Goal: Communication & Community: Share content

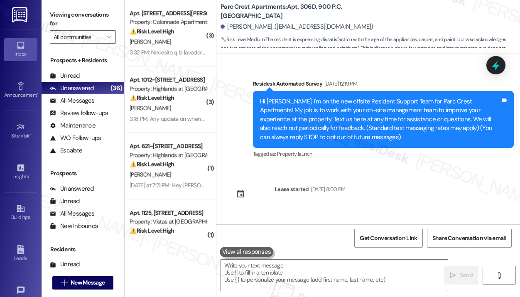
scroll to position [897, 0]
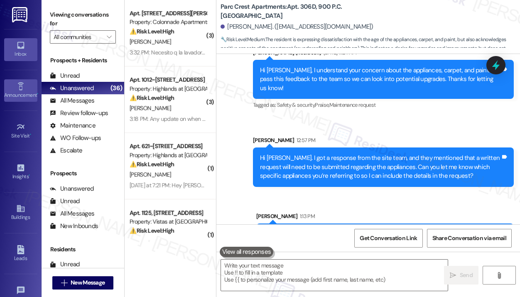
click at [27, 98] on div "Announcement •" at bounding box center [21, 95] width 42 height 8
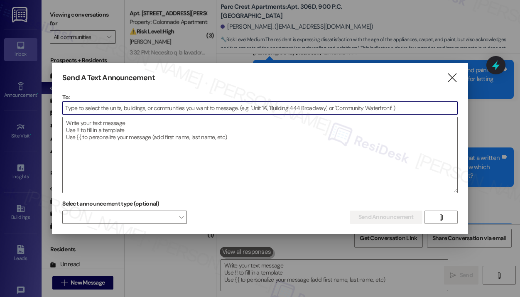
click at [105, 118] on div "To:  Drop image file here" at bounding box center [260, 143] width 396 height 100
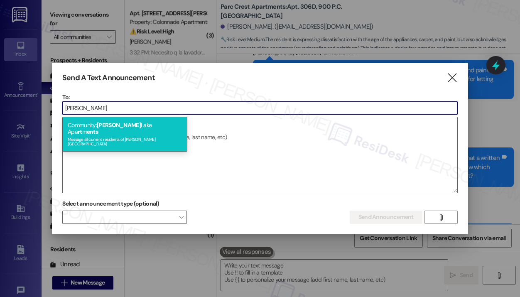
type input "[PERSON_NAME]"
click at [108, 125] on span "[PERSON_NAME]" at bounding box center [119, 124] width 44 height 7
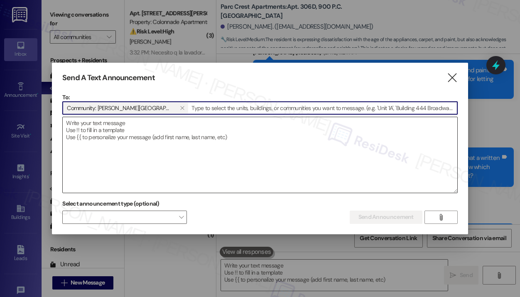
click at [108, 125] on textarea at bounding box center [260, 155] width 395 height 76
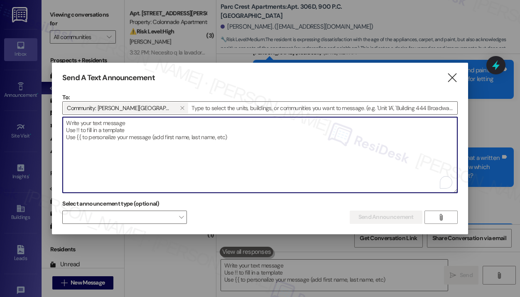
paste textarea "Hi {{first_name}}, [PERSON_NAME] [US_STATE] Lobster is here tonight until 7:30 …"
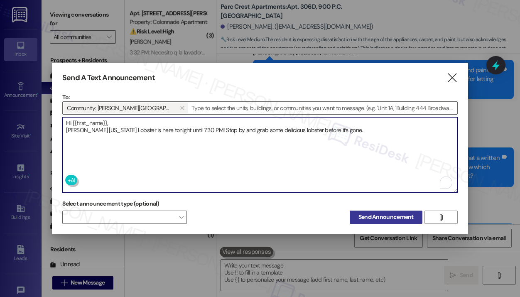
type textarea "Hi {{first_name}}, [PERSON_NAME] [US_STATE] Lobster is here tonight until 7:30 …"
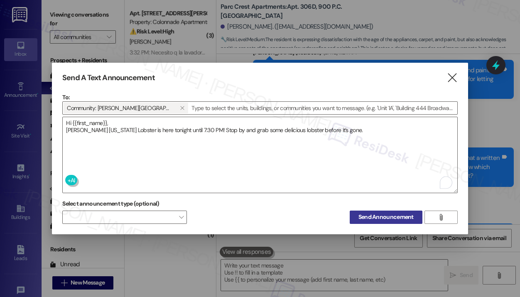
click at [374, 217] on span "Send Announcement" at bounding box center [386, 217] width 55 height 9
